Goal: Task Accomplishment & Management: Manage account settings

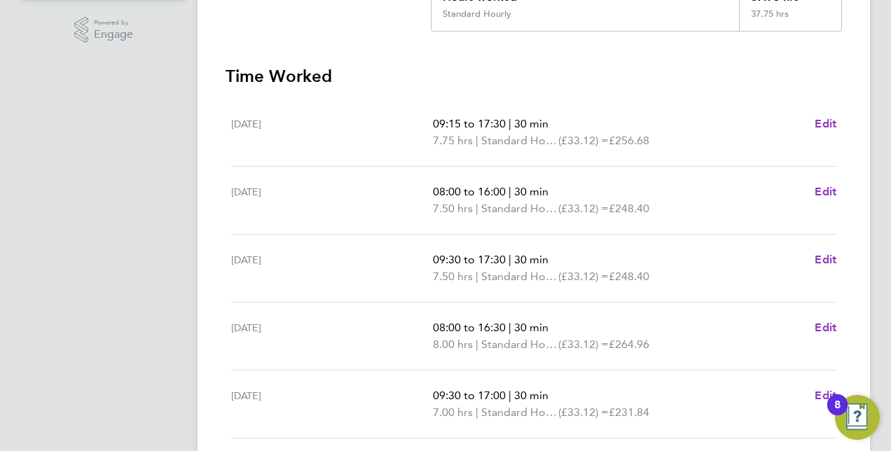
scroll to position [559, 0]
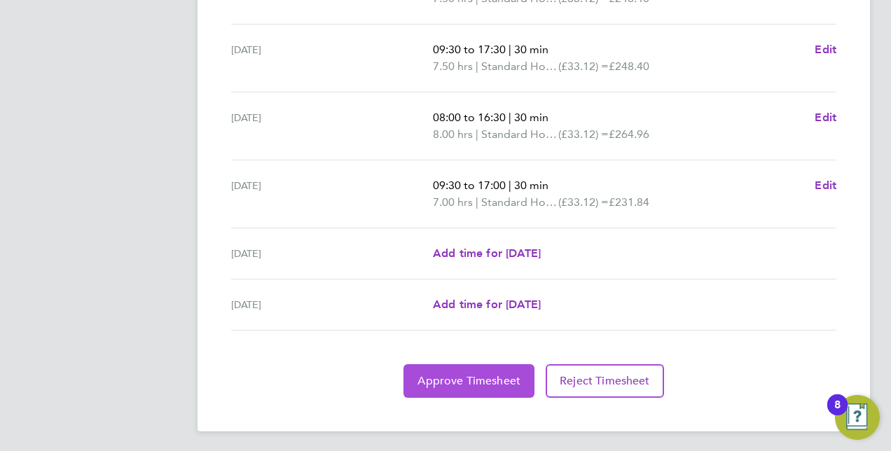
click at [430, 366] on button "Approve Timesheet" at bounding box center [469, 381] width 131 height 34
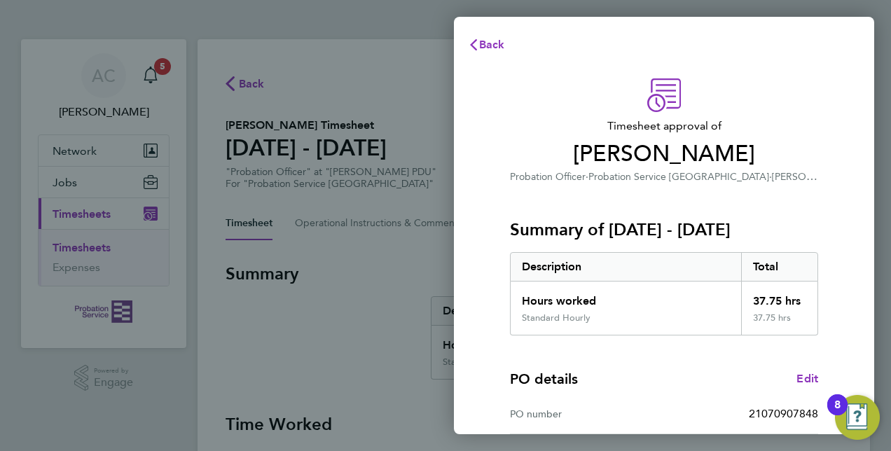
scroll to position [219, 0]
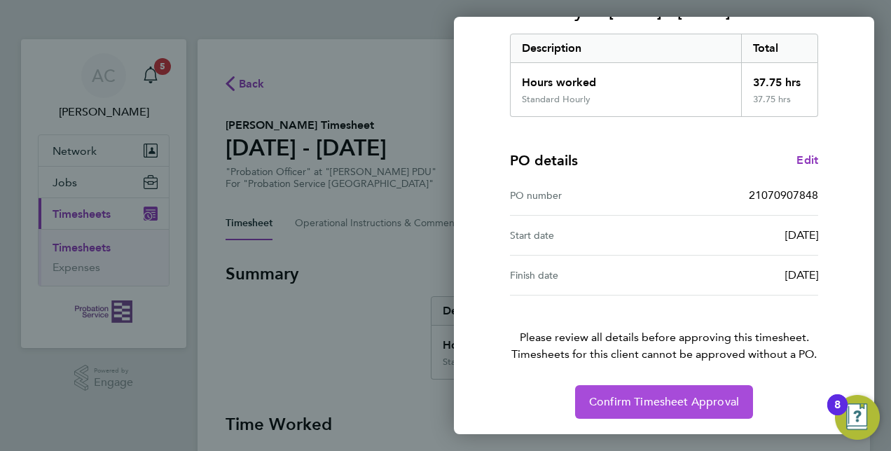
click at [626, 395] on span "Confirm Timesheet Approval" at bounding box center [664, 402] width 150 height 14
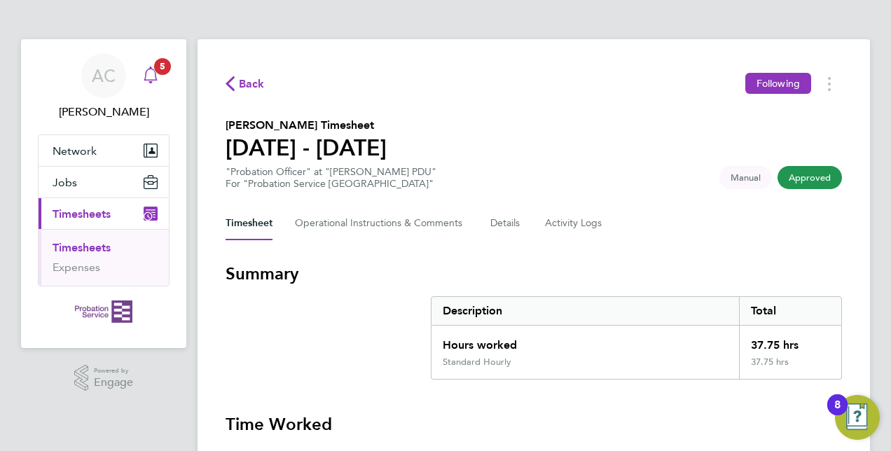
click at [161, 69] on span "5" at bounding box center [162, 66] width 17 height 17
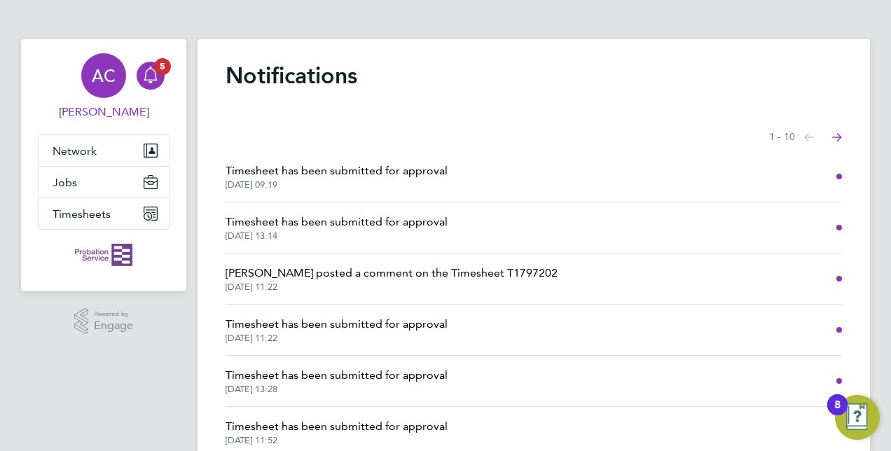
click at [116, 78] on div "AC" at bounding box center [103, 75] width 45 height 45
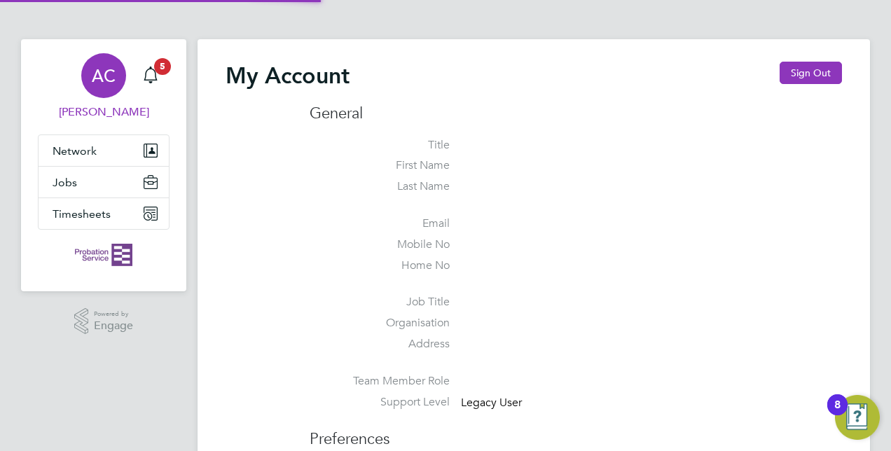
type input "[EMAIL_ADDRESS][PERSON_NAME][DOMAIN_NAME]"
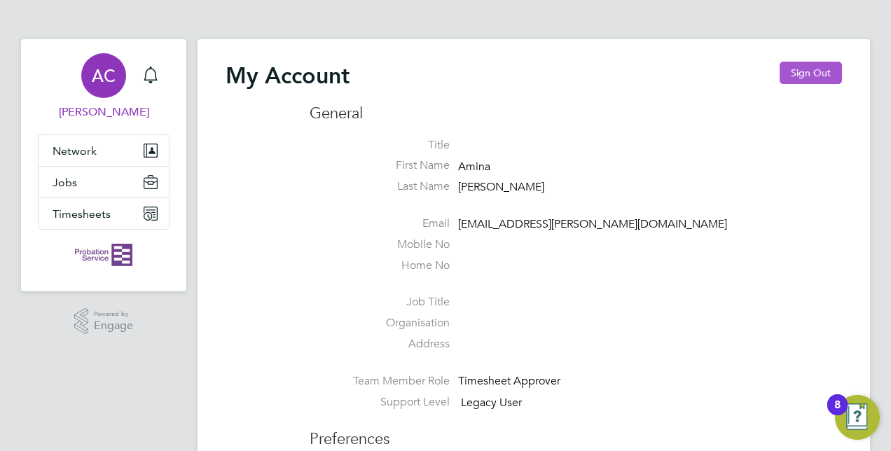
click at [800, 71] on button "Sign Out" at bounding box center [811, 73] width 62 height 22
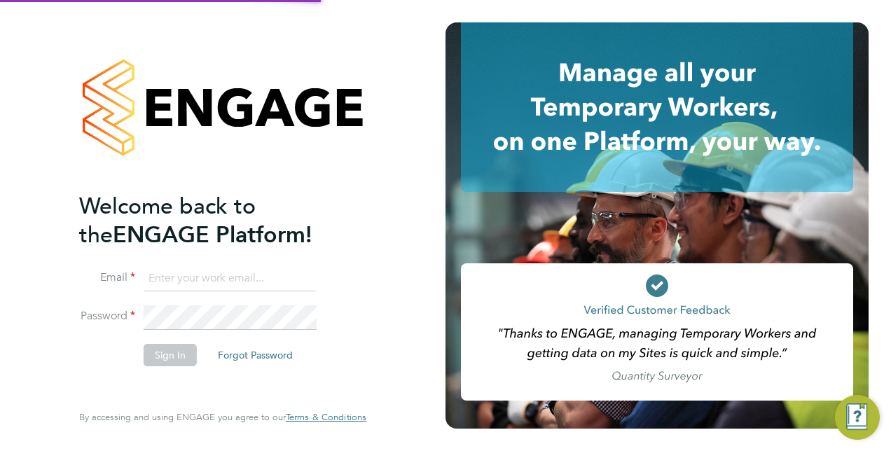
type input "[EMAIL_ADDRESS][PERSON_NAME][DOMAIN_NAME]"
